Goal: Information Seeking & Learning: Learn about a topic

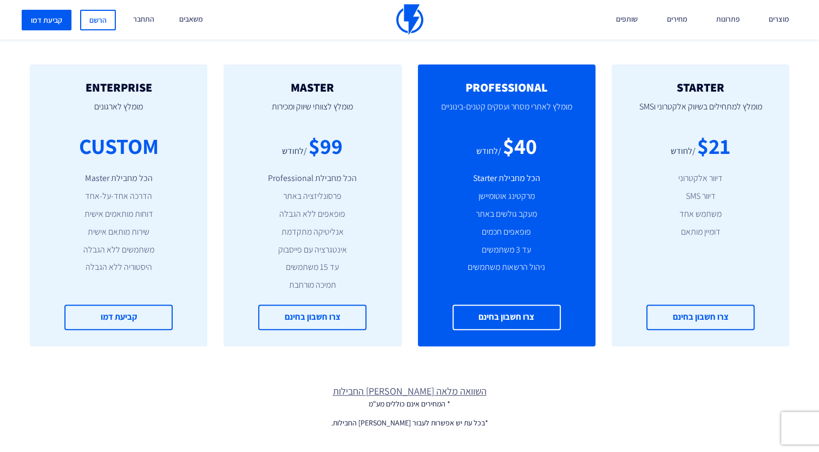
scroll to position [433, 0]
click at [544, 404] on p "* המחירים אינם כוללים מע"מ" at bounding box center [409, 403] width 819 height 11
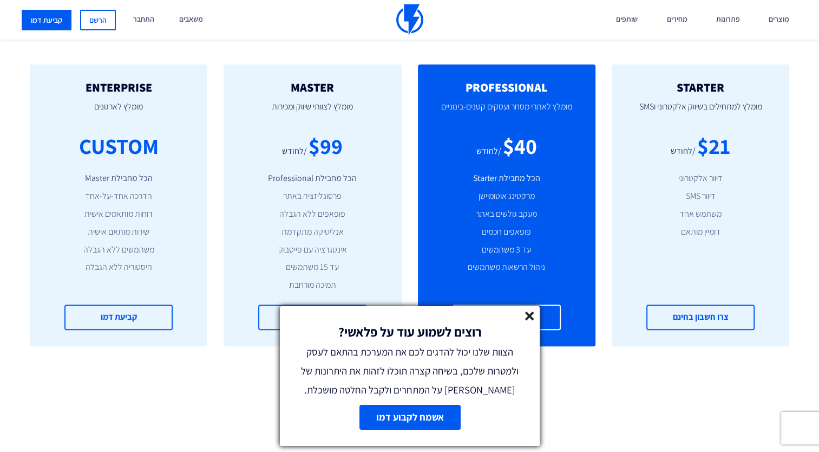
click at [528, 318] on icon at bounding box center [529, 315] width 9 height 9
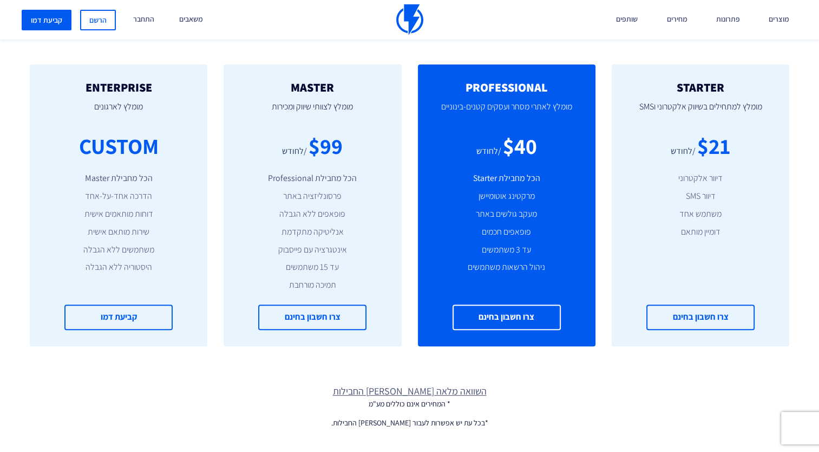
click at [310, 155] on div "$99" at bounding box center [326, 145] width 34 height 31
click at [299, 179] on li "הכל מחבילת Professional" at bounding box center [312, 178] width 145 height 12
drag, startPoint x: 299, startPoint y: 179, endPoint x: 296, endPoint y: 204, distance: 25.6
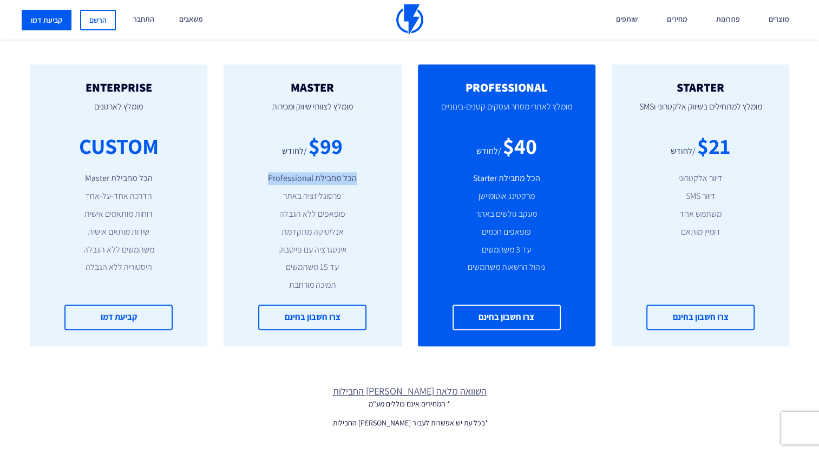
click at [296, 204] on ul "הכל מחבילת Professional פרסונליזציה באתר פופאפים ללא הגבלה אנליטיקה מתקדמת אינט…" at bounding box center [312, 231] width 145 height 119
drag, startPoint x: 296, startPoint y: 204, endPoint x: 289, endPoint y: 242, distance: 38.7
click at [289, 242] on ul "הכל מחבילת Professional פרסונליזציה באתר פופאפים ללא הגבלה אנליטיקה מתקדמת אינט…" at bounding box center [312, 231] width 145 height 119
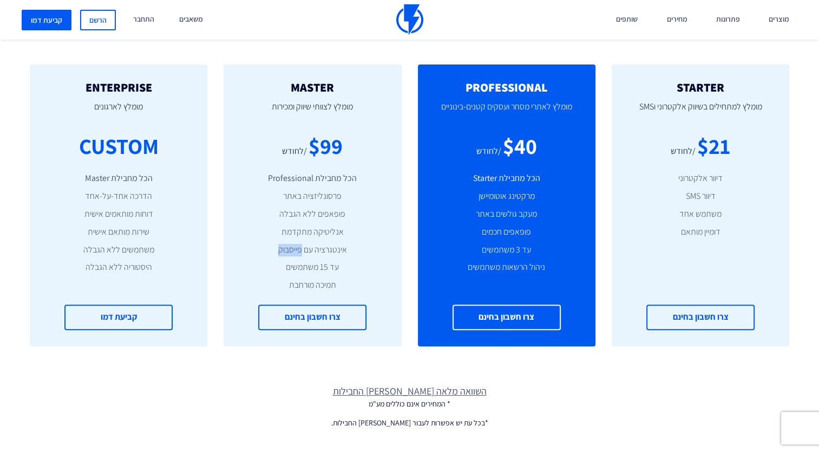
click at [289, 242] on ul "הכל מחבילת Professional פרסונליזציה באתר פופאפים ללא הגבלה אנליטיקה מתקדמת אינט…" at bounding box center [312, 231] width 145 height 119
drag, startPoint x: 289, startPoint y: 242, endPoint x: 320, endPoint y: 101, distance: 144.8
click at [325, 211] on li "פופאפים ללא הגבלה" at bounding box center [312, 214] width 145 height 12
click at [319, 94] on h2 "MASTER" at bounding box center [312, 87] width 145 height 13
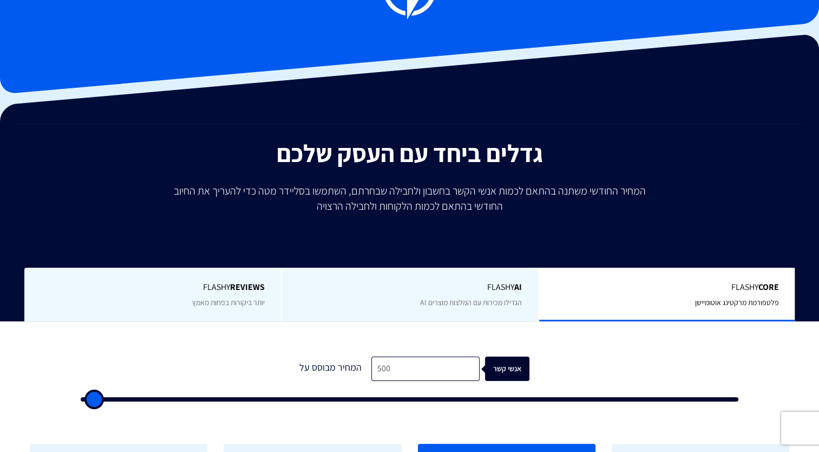
click at [496, 311] on div "Flashy AI הגדילו מכירות עם המלצות מוצרים AI" at bounding box center [409, 294] width 257 height 54
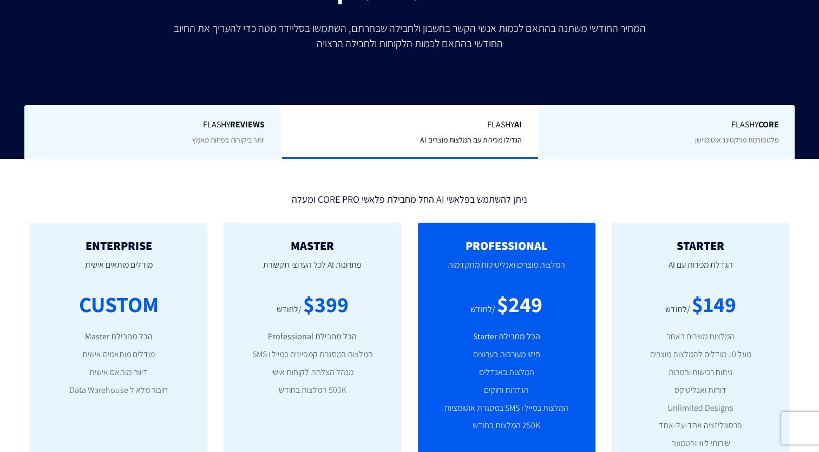
click at [249, 127] on b "REVIEWS" at bounding box center [247, 124] width 35 height 11
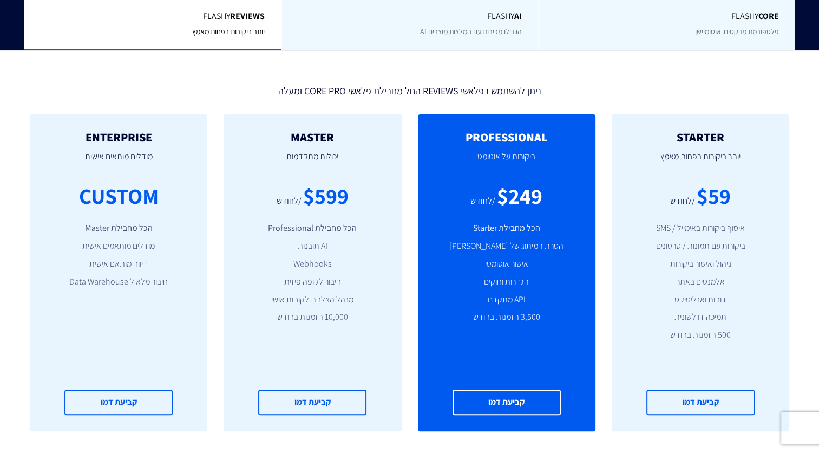
scroll to position [217, 0]
